Goal: Information Seeking & Learning: Learn about a topic

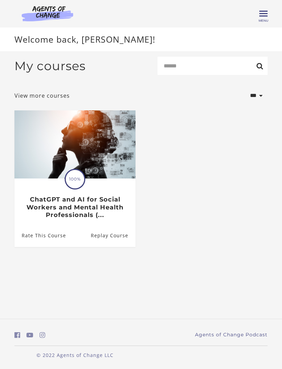
click at [265, 13] on span "Toggle menu" at bounding box center [263, 13] width 8 height 1
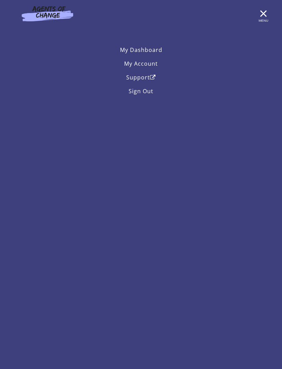
click at [267, 13] on span "Toggle menu" at bounding box center [263, 13] width 8 height 1
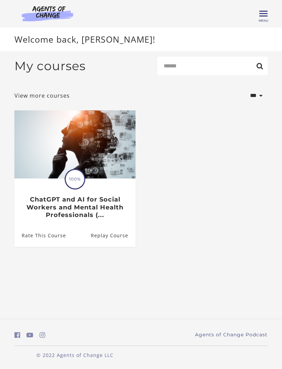
click at [51, 12] on img at bounding box center [47, 14] width 66 height 16
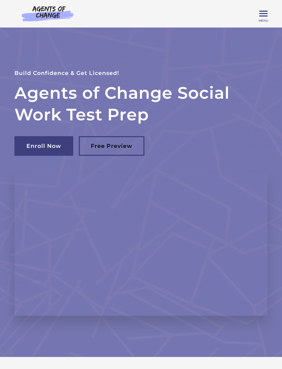
click at [262, 14] on span "Toggle menu" at bounding box center [263, 13] width 8 height 1
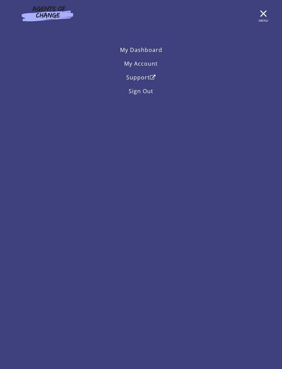
click at [157, 53] on link "My Dashboard" at bounding box center [140, 50] width 253 height 14
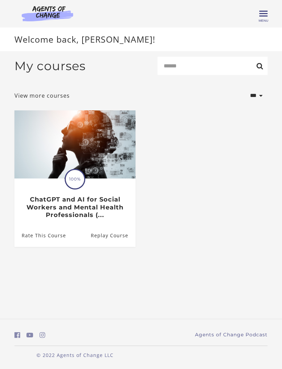
click at [267, 13] on span "Toggle menu" at bounding box center [263, 13] width 8 height 1
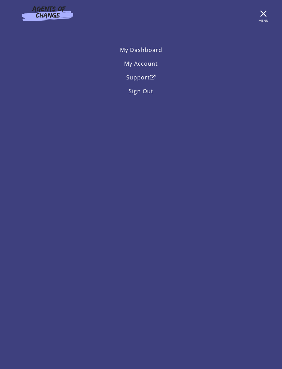
click at [153, 65] on link "My Account" at bounding box center [140, 64] width 253 height 14
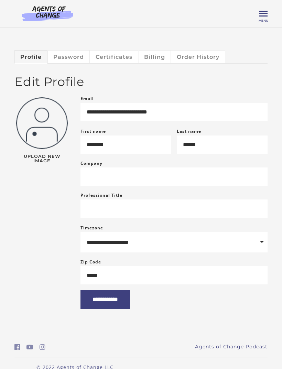
click at [265, 13] on span "Toggle menu" at bounding box center [263, 13] width 8 height 1
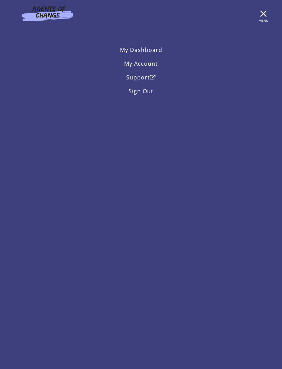
click at [169, 142] on header "Billyona J My Account Support Sign Out Toggle menu Menu My Dashboard My Account…" at bounding box center [141, 184] width 282 height 369
click at [265, 17] on span "Toggle menu" at bounding box center [263, 14] width 8 height 8
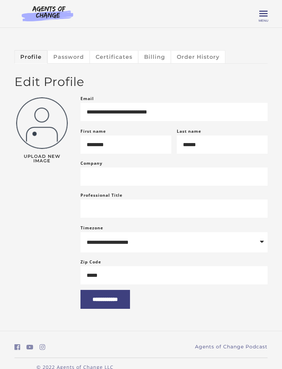
click at [54, 12] on img at bounding box center [47, 14] width 66 height 16
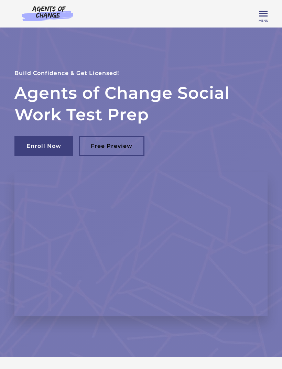
click at [49, 15] on img at bounding box center [47, 14] width 66 height 16
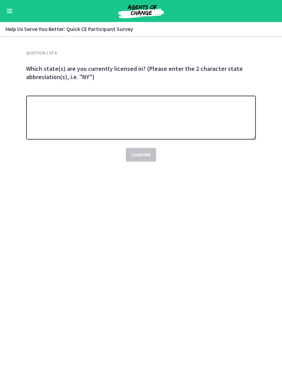
click at [219, 108] on textarea at bounding box center [141, 118] width 230 height 44
type textarea "**"
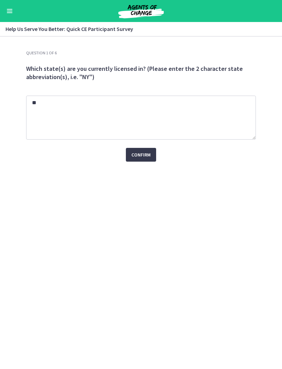
click at [148, 149] on button "Confirm" at bounding box center [141, 155] width 30 height 14
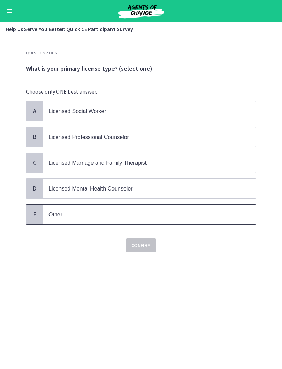
click at [75, 222] on span "Other" at bounding box center [149, 215] width 213 height 20
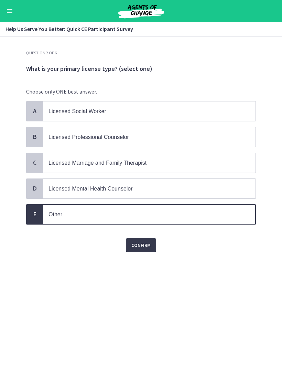
click at [150, 245] on span "Confirm" at bounding box center [140, 245] width 19 height 8
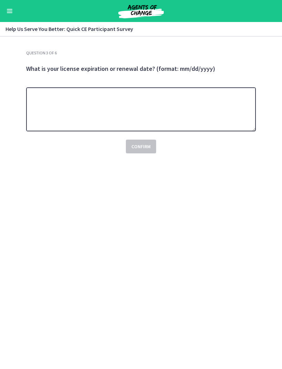
click at [233, 110] on textarea at bounding box center [141, 109] width 230 height 44
type textarea "**********"
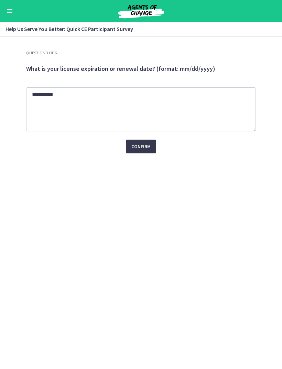
click at [139, 146] on span "Confirm" at bounding box center [140, 146] width 19 height 8
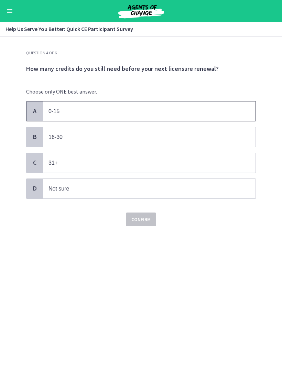
click at [134, 111] on p "0-15" at bounding box center [143, 111] width 188 height 9
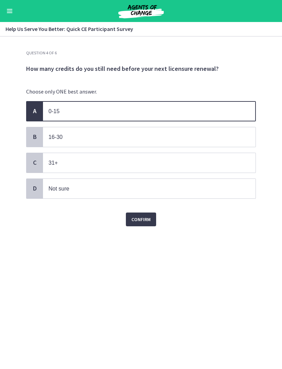
click at [144, 233] on div "Question 4 of 6 How many credits do you still need before your next licensure r…" at bounding box center [141, 209] width 241 height 319
click at [139, 218] on span "Confirm" at bounding box center [140, 219] width 19 height 8
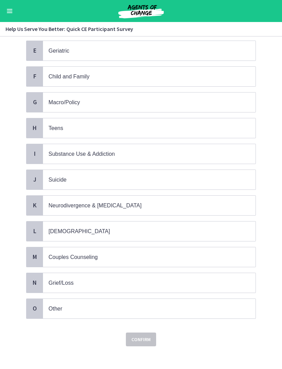
scroll to position [163, 0]
click at [147, 305] on p "Other" at bounding box center [143, 309] width 188 height 9
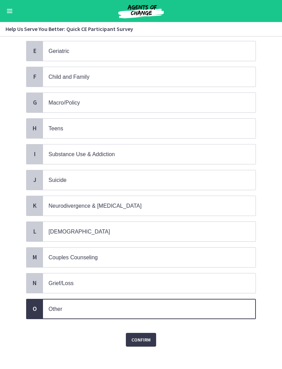
click at [146, 336] on span "Confirm" at bounding box center [140, 340] width 19 height 8
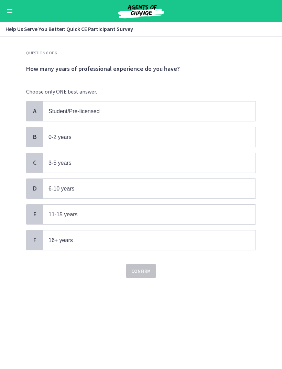
scroll to position [0, 0]
click at [185, 134] on p "0-2 years" at bounding box center [143, 137] width 188 height 9
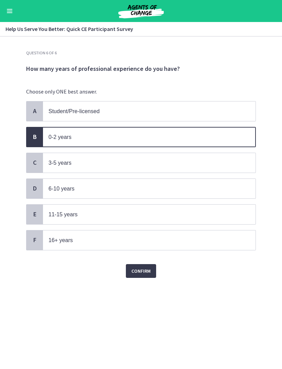
click at [152, 268] on button "Confirm" at bounding box center [141, 271] width 30 height 14
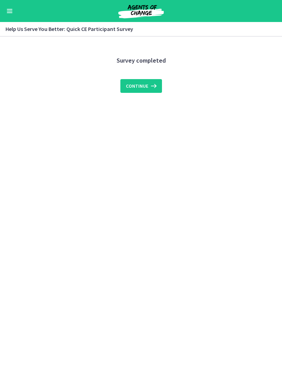
click at [148, 87] on icon at bounding box center [153, 86] width 10 height 8
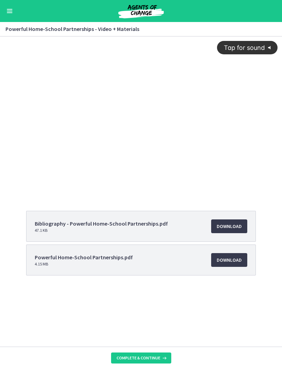
click at [221, 267] on link "Download Opens in a new window" at bounding box center [229, 260] width 36 height 14
click at [176, 224] on li "Bibliography - Powerful Home-School Partnerships.pdf 47.1 KB Download Opens in …" at bounding box center [141, 226] width 230 height 31
click at [225, 225] on span "Download Opens in a new window" at bounding box center [229, 226] width 25 height 8
click at [156, 356] on span "Complete & continue" at bounding box center [139, 358] width 44 height 6
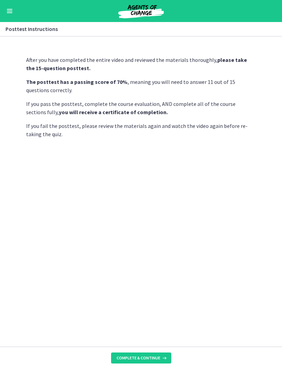
click at [154, 355] on button "Complete & continue" at bounding box center [141, 358] width 60 height 11
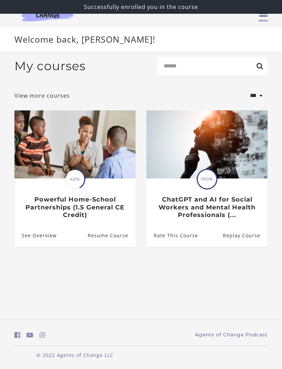
click at [74, 194] on div "Translation missing: en.liquid.partials.dashboard_course_card.progress_descript…" at bounding box center [74, 199] width 121 height 40
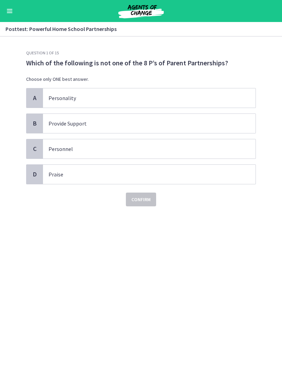
click at [8, 14] on button "Enable menu" at bounding box center [10, 11] width 8 height 8
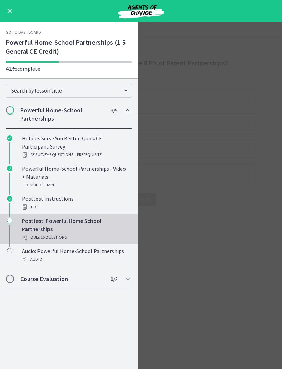
click at [68, 172] on div "Powerful Home-School Partnerships - Video + Materials Video · 85 min" at bounding box center [75, 176] width 107 height 25
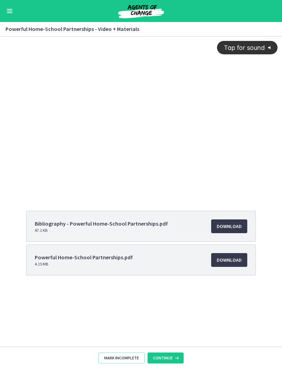
click at [261, 41] on button "Tap for sound @keyframes VOLUME_SMALL_WAVE_FLASH { 0% { opacity: 0; } 33% { opa…" at bounding box center [247, 47] width 61 height 13
click at [71, 312] on div "Bibliography - Powerful Home-School Partnerships.pdf 47.1 KB Download Opens in …" at bounding box center [141, 191] width 282 height 310
click at [53, 131] on div at bounding box center [141, 115] width 282 height 159
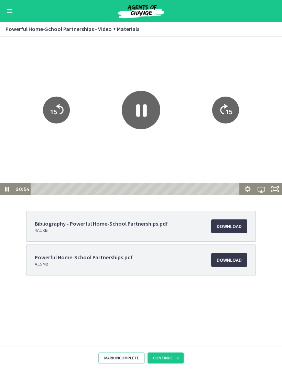
click at [138, 117] on icon "Pause" at bounding box center [141, 110] width 11 height 12
